Goal: Learn about a topic

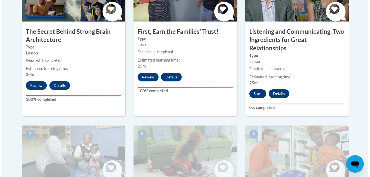
scroll to position [401, 0]
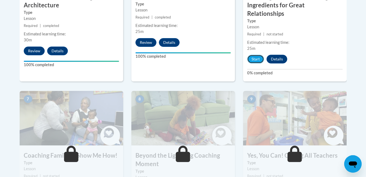
click at [255, 55] on button "Start" at bounding box center [255, 59] width 17 height 9
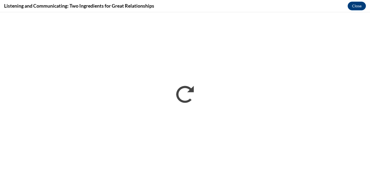
scroll to position [0, 0]
